Goal: Transaction & Acquisition: Purchase product/service

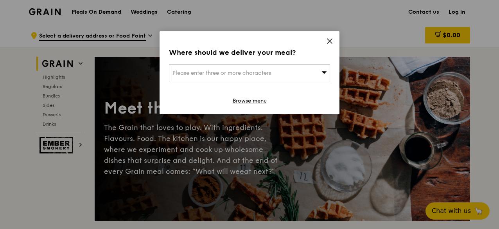
click at [329, 42] on icon at bounding box center [329, 41] width 7 height 7
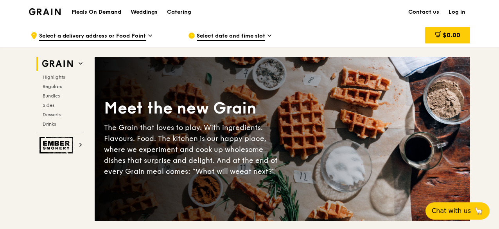
click at [132, 35] on span "Select a delivery address or Food Point" at bounding box center [92, 36] width 107 height 9
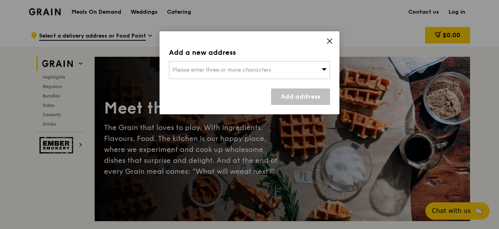
click at [235, 70] on span "Please enter three or more characters" at bounding box center [221, 69] width 98 height 7
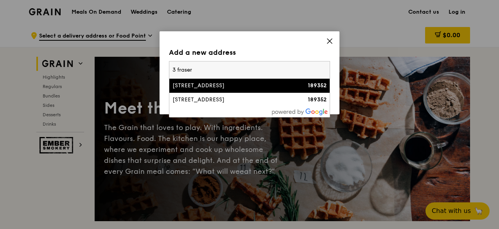
type input "3 fraser"
click at [238, 84] on div "[STREET_ADDRESS]" at bounding box center [230, 86] width 116 height 8
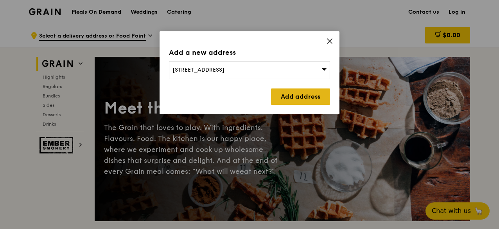
click at [296, 96] on link "Add address" at bounding box center [300, 96] width 59 height 16
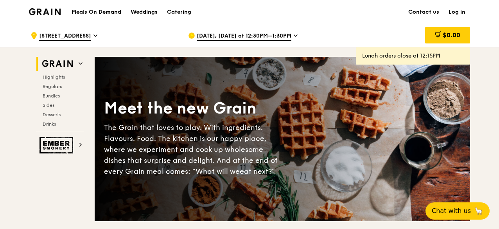
click at [241, 39] on span "[DATE], [DATE] at 12:30PM–1:30PM" at bounding box center [244, 36] width 95 height 9
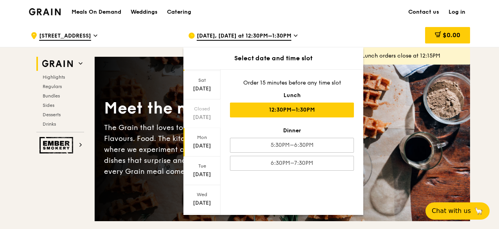
scroll to position [48, 0]
click at [202, 178] on div "[DATE]" at bounding box center [201, 170] width 37 height 29
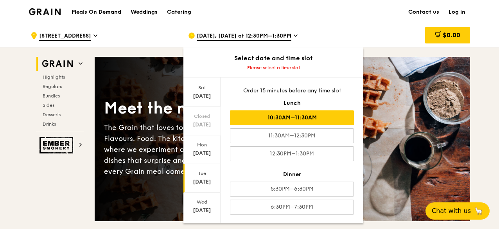
click at [271, 113] on div "10:30AM–11:30AM" at bounding box center [292, 117] width 124 height 15
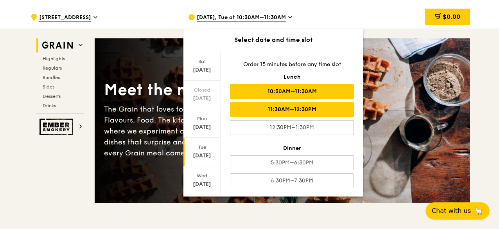
scroll to position [4, 0]
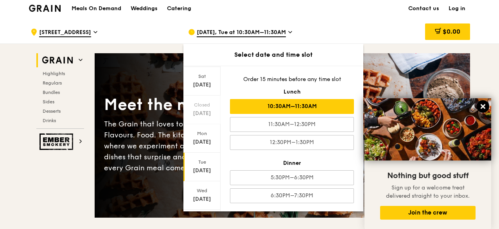
click at [483, 106] on icon at bounding box center [482, 106] width 5 height 5
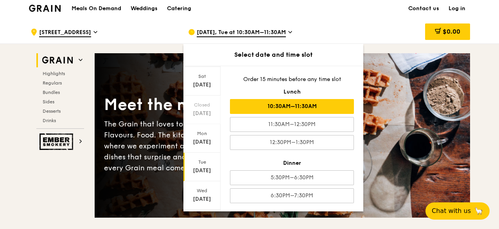
click at [371, 26] on div "$0.00" at bounding box center [407, 31] width 126 height 23
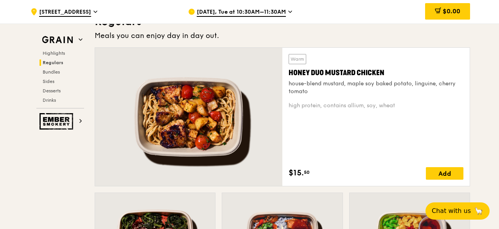
scroll to position [531, 0]
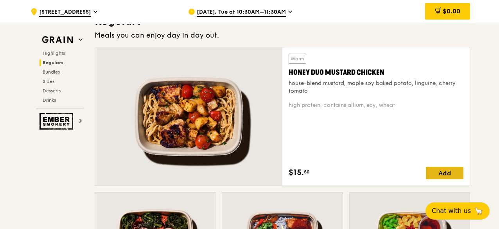
click at [445, 172] on div "Add" at bounding box center [445, 172] width 38 height 13
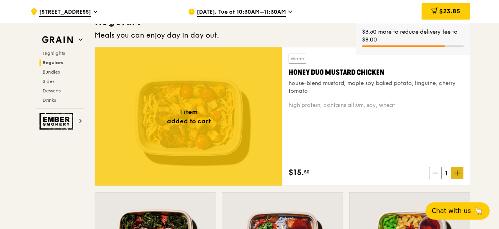
click at [457, 173] on icon at bounding box center [456, 173] width 5 height 0
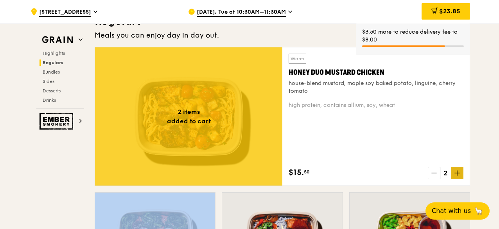
click at [457, 173] on icon at bounding box center [456, 173] width 5 height 0
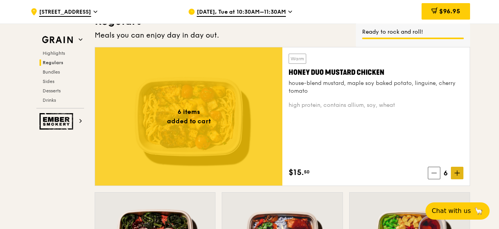
click at [456, 173] on icon at bounding box center [456, 173] width 5 height 0
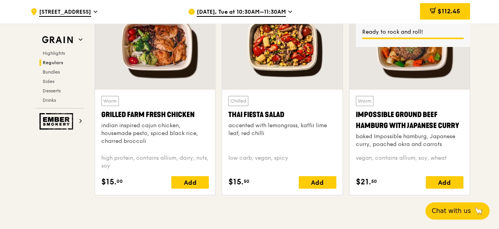
scroll to position [924, 0]
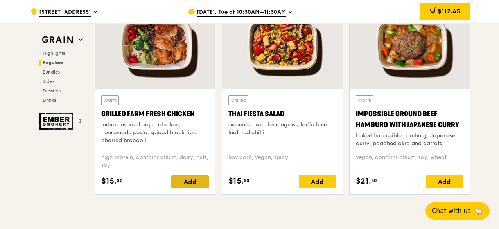
click at [188, 183] on div "Add" at bounding box center [190, 181] width 38 height 13
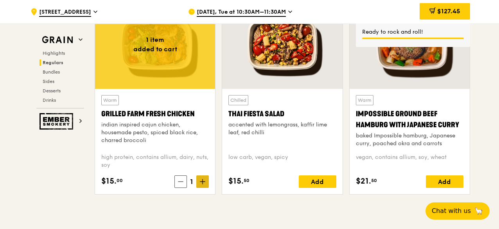
click at [202, 181] on icon at bounding box center [202, 181] width 0 height 5
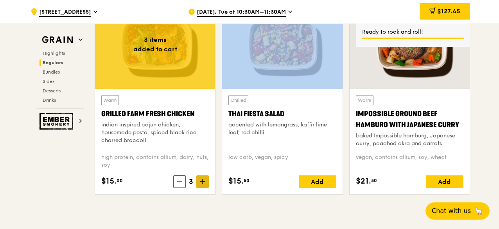
click at [202, 181] on icon at bounding box center [202, 181] width 0 height 5
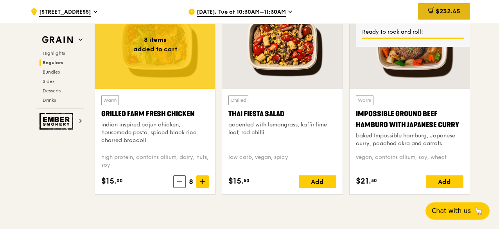
click at [433, 14] on div "$232.45" at bounding box center [444, 11] width 52 height 16
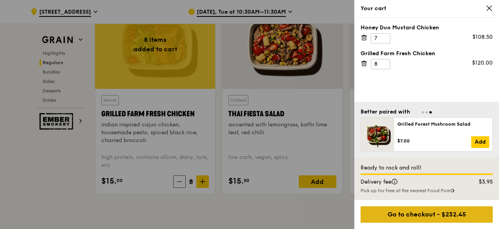
click at [384, 211] on div "Go to checkout - $232.45" at bounding box center [426, 214] width 132 height 16
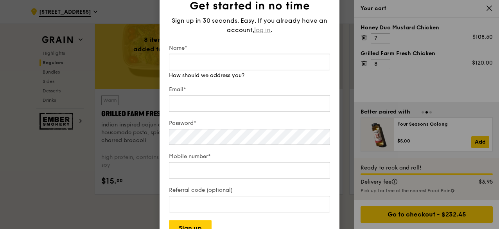
click at [257, 33] on span "log in" at bounding box center [262, 29] width 16 height 9
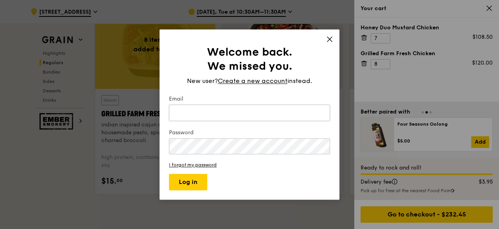
click at [223, 113] on input "Email" at bounding box center [249, 112] width 161 height 16
type input "[EMAIL_ADDRESS][DOMAIN_NAME]"
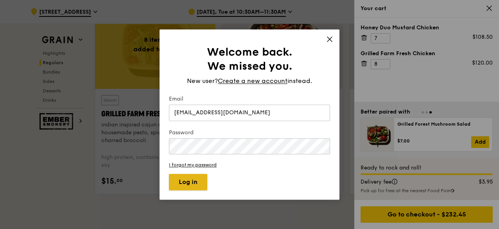
click at [177, 186] on button "Log in" at bounding box center [188, 182] width 38 height 16
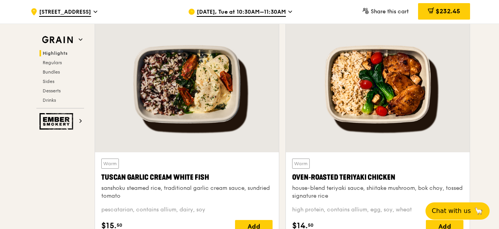
scroll to position [270, 0]
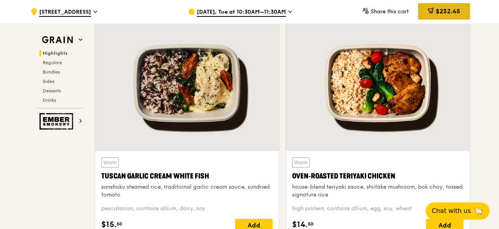
click at [434, 16] on div "$232.45" at bounding box center [444, 11] width 52 height 16
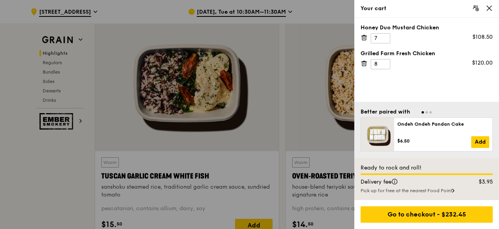
click at [491, 10] on icon at bounding box center [488, 8] width 7 height 7
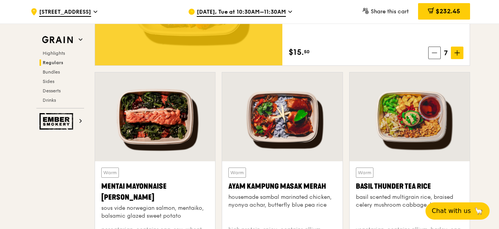
scroll to position [650, 0]
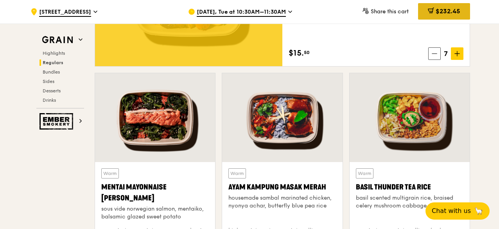
click at [431, 7] on div "$232.45" at bounding box center [444, 11] width 52 height 16
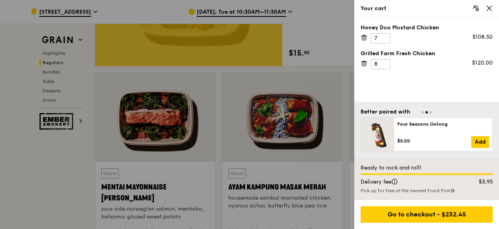
click at [491, 11] on icon at bounding box center [488, 8] width 7 height 7
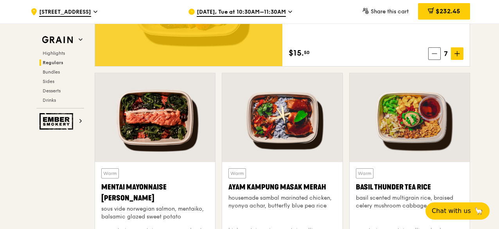
drag, startPoint x: 302, startPoint y: 91, endPoint x: 308, endPoint y: 105, distance: 14.9
click at [308, 105] on div at bounding box center [282, 117] width 120 height 89
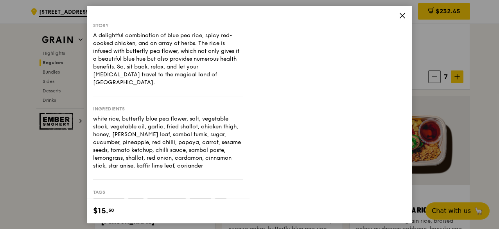
scroll to position [626, 0]
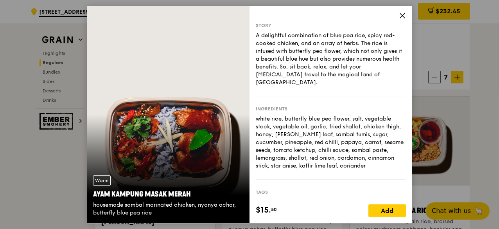
click at [404, 16] on icon at bounding box center [402, 15] width 7 height 7
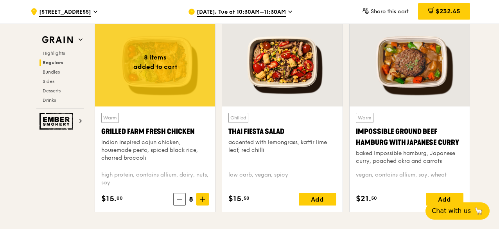
scroll to position [907, 0]
